Goal: Task Accomplishment & Management: Complete application form

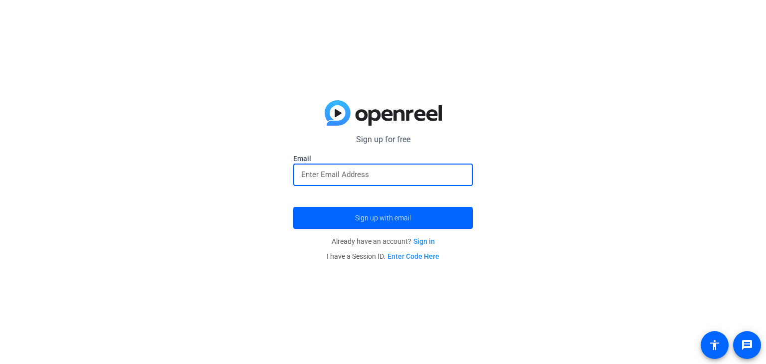
click at [371, 171] on input "email" at bounding box center [383, 175] width 164 height 12
click at [293, 207] on button "Sign up with email" at bounding box center [383, 218] width 180 height 22
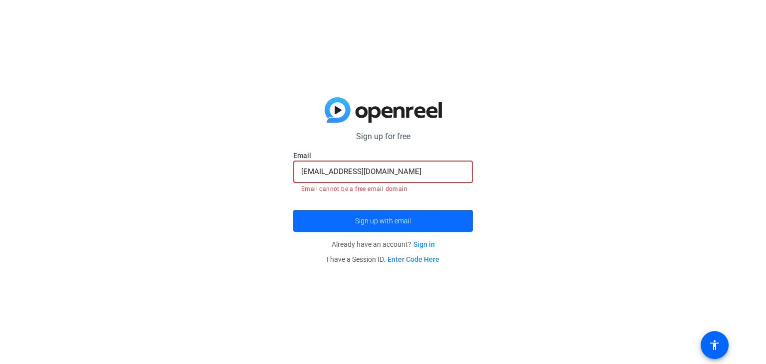
click at [384, 221] on span "Sign up with email" at bounding box center [383, 221] width 56 height 0
click at [378, 221] on span "Sign up with email" at bounding box center [383, 221] width 56 height 0
click at [411, 171] on input "[EMAIL_ADDRESS][DOMAIN_NAME]" at bounding box center [383, 172] width 164 height 12
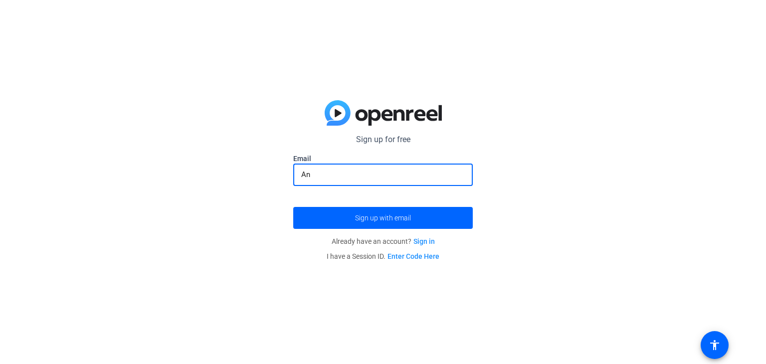
type input "A"
click at [422, 217] on span "submit" at bounding box center [383, 218] width 180 height 24
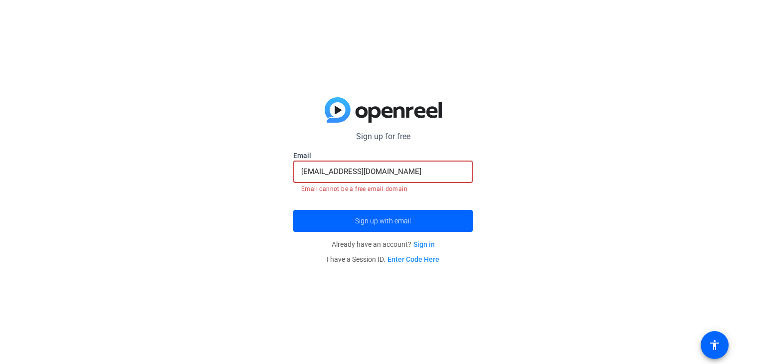
click at [407, 171] on input "[EMAIL_ADDRESS][DOMAIN_NAME]" at bounding box center [383, 172] width 164 height 12
click at [384, 173] on input "[EMAIL_ADDRESS][DOMAIN_NAME]" at bounding box center [383, 172] width 164 height 12
click at [420, 174] on input "[EMAIL_ADDRESS][DOMAIN_NAME]" at bounding box center [383, 172] width 164 height 12
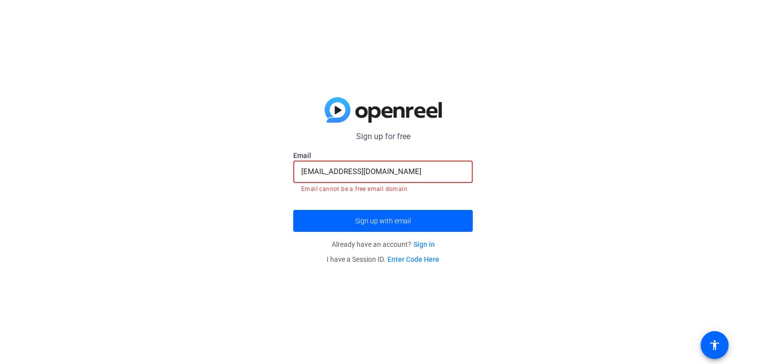
click at [306, 174] on input "[EMAIL_ADDRESS][DOMAIN_NAME]" at bounding box center [383, 172] width 164 height 12
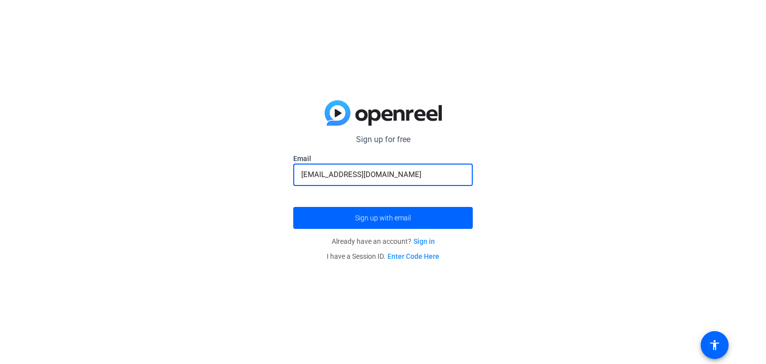
type input "[EMAIL_ADDRESS][DOMAIN_NAME]"
click at [433, 182] on div "[EMAIL_ADDRESS][DOMAIN_NAME]" at bounding box center [383, 175] width 164 height 22
click at [418, 229] on span "submit" at bounding box center [383, 218] width 180 height 24
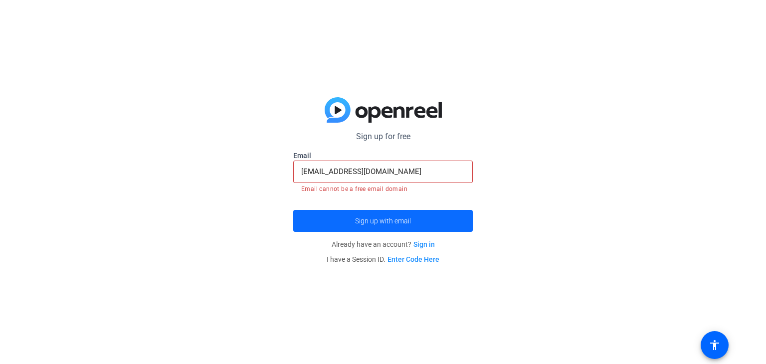
click at [418, 224] on span "submit" at bounding box center [383, 221] width 180 height 24
